Goal: Transaction & Acquisition: Purchase product/service

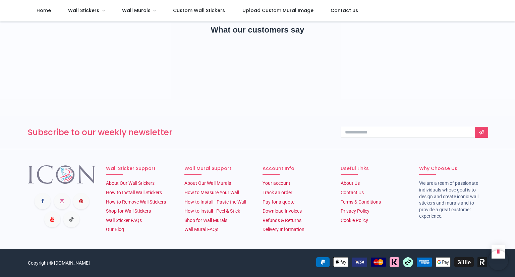
scroll to position [1209, 0]
click at [345, 195] on link "Contact Us" at bounding box center [351, 192] width 23 height 5
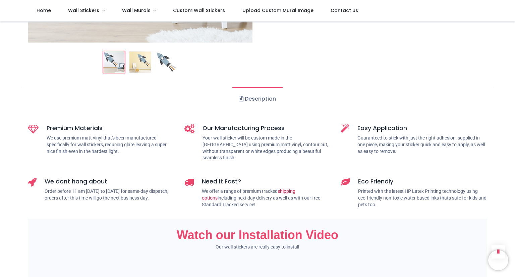
scroll to position [0, 0]
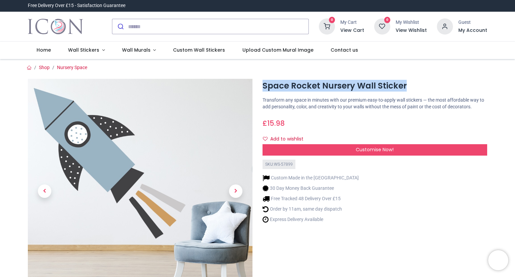
drag, startPoint x: 262, startPoint y: 86, endPoint x: 405, endPoint y: 88, distance: 143.7
click at [405, 88] on h1 "Space Rocket Nursery Wall Sticker" at bounding box center [374, 85] width 224 height 11
copy h1 "Space Rocket Nursery Wall Sticker"
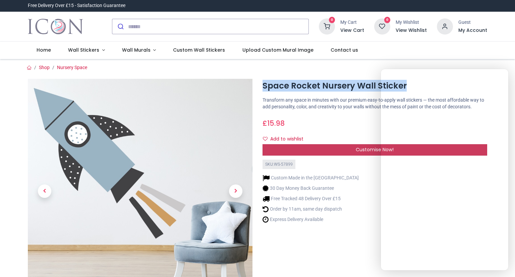
click at [315, 152] on div "Customise Now!" at bounding box center [374, 149] width 224 height 11
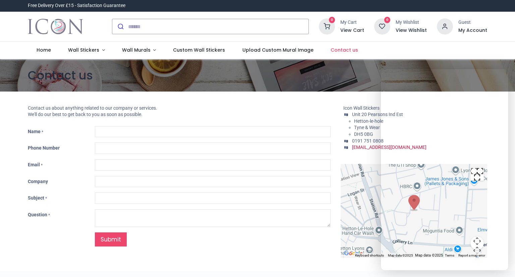
type input "***"
